Goal: Answer question/provide support: Answer question/provide support

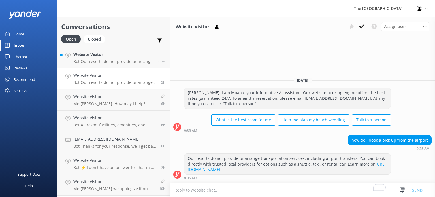
click at [99, 60] on p "Bot: Our resorts do not provide or arrange transportation services, including a…" at bounding box center [113, 61] width 81 height 5
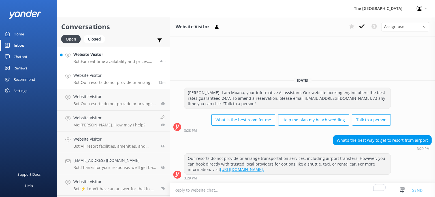
click at [110, 61] on p "Bot: For real-time availability and prices, please visit [URL][DOMAIN_NAME]." at bounding box center [114, 61] width 83 height 5
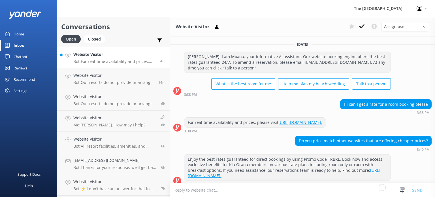
scroll to position [11, 0]
